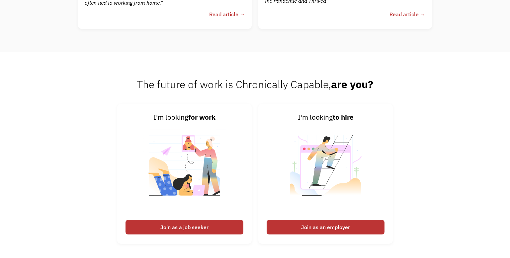
scroll to position [1570, 0]
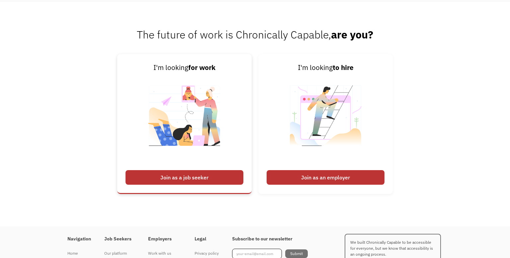
click at [223, 177] on div "Join as a job seeker" at bounding box center [184, 177] width 118 height 15
click at [188, 180] on div "Join as a job seeker" at bounding box center [184, 177] width 118 height 15
click at [192, 99] on img at bounding box center [184, 120] width 83 height 94
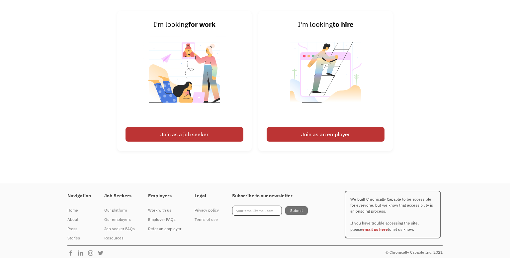
scroll to position [1617, 0]
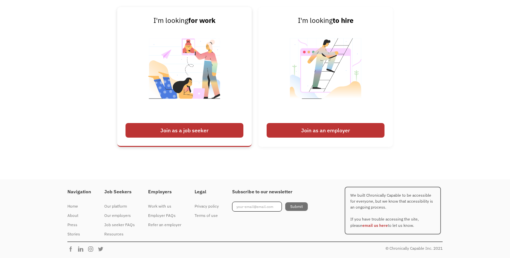
click at [172, 134] on div "Join as a job seeker" at bounding box center [184, 130] width 118 height 15
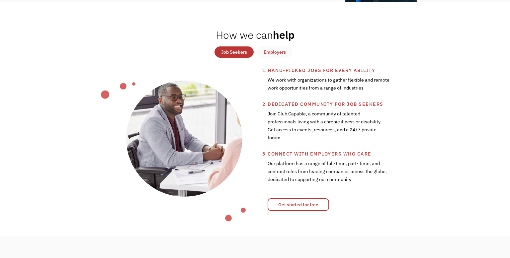
scroll to position [248, 0]
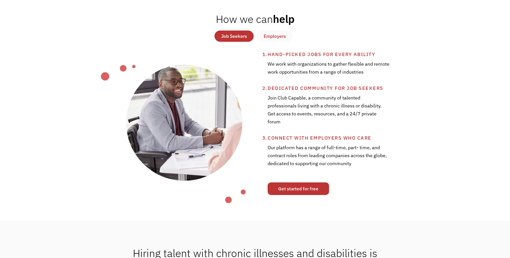
click at [317, 187] on link "Get started for free" at bounding box center [297, 188] width 61 height 13
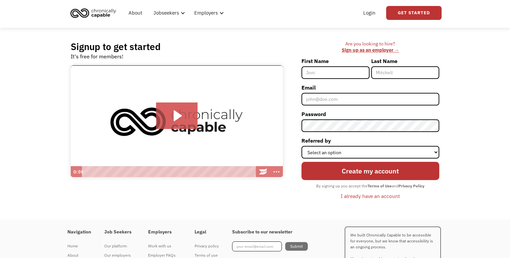
scroll to position [18, 0]
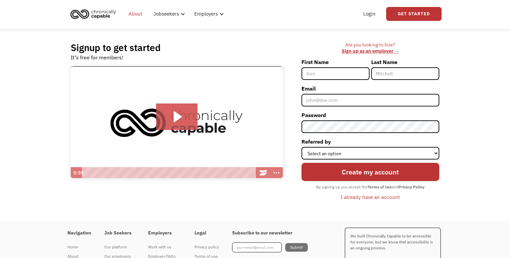
click at [138, 14] on link "About" at bounding box center [135, 13] width 22 height 21
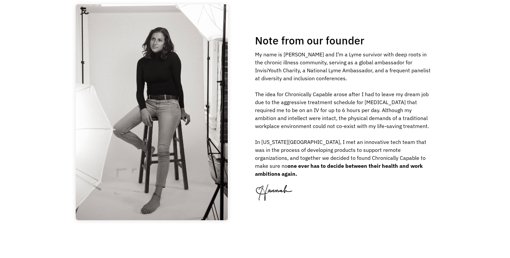
scroll to position [1027, 0]
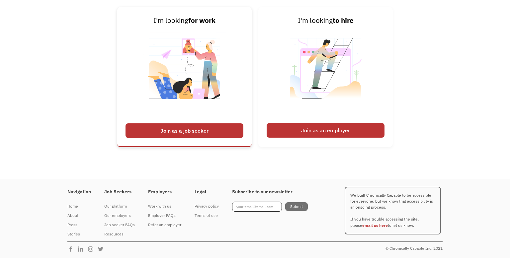
click at [213, 134] on div "Join as a job seeker" at bounding box center [184, 130] width 118 height 15
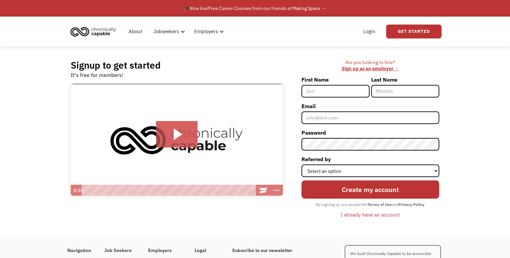
scroll to position [18, 0]
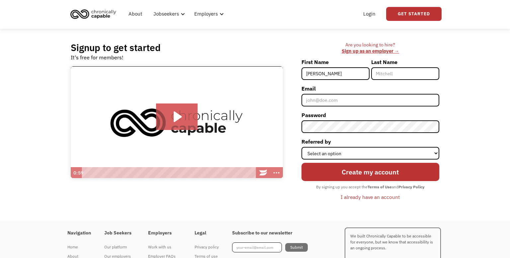
type input "emma"
click at [384, 71] on input "Last Name" at bounding box center [405, 73] width 68 height 13
type input "young"
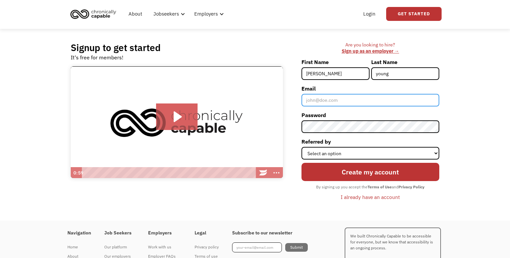
click at [371, 101] on input "Email" at bounding box center [370, 100] width 138 height 13
type input "youngemma@hotmail.co.uk"
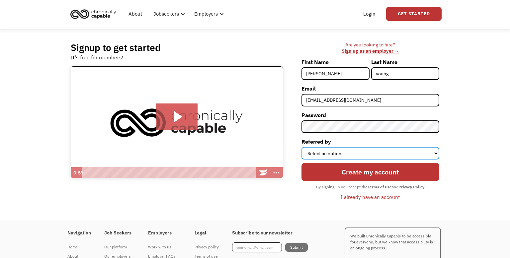
click option "Facebook" at bounding box center [0, 0] width 0 height 0
click at [301, 147] on select "Select an option Instagram Facebook Twitter Search Engine News Article Word of …" at bounding box center [370, 153] width 138 height 13
select select "Search Engine"
click option "Search Engine" at bounding box center [0, 0] width 0 height 0
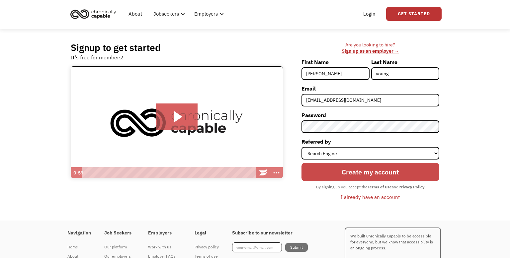
click at [347, 171] on input "Create my account" at bounding box center [370, 172] width 138 height 18
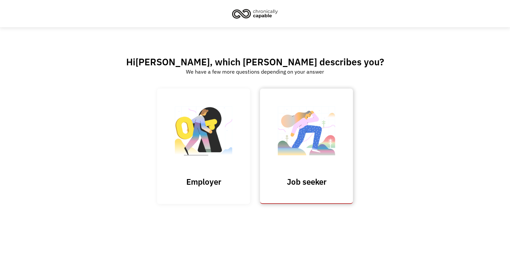
click at [304, 135] on img at bounding box center [306, 134] width 66 height 65
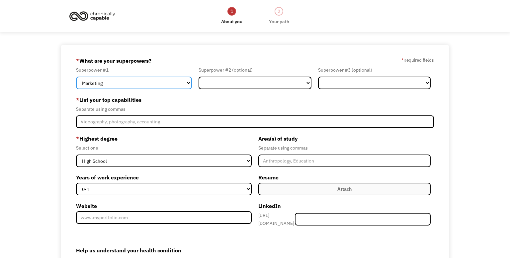
click at [76, 77] on select "Marketing Human Resources Finance Technology Operations Sales Industrial & Manu…" at bounding box center [134, 83] width 116 height 13
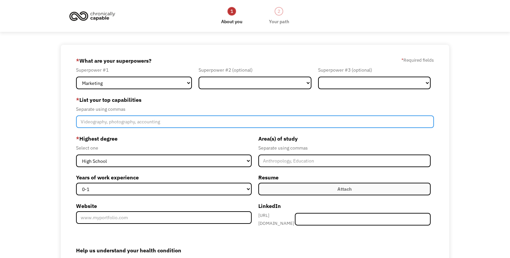
click at [319, 122] on input "Member-Create-Step1" at bounding box center [255, 121] width 358 height 13
